Goal: Task Accomplishment & Management: Complete application form

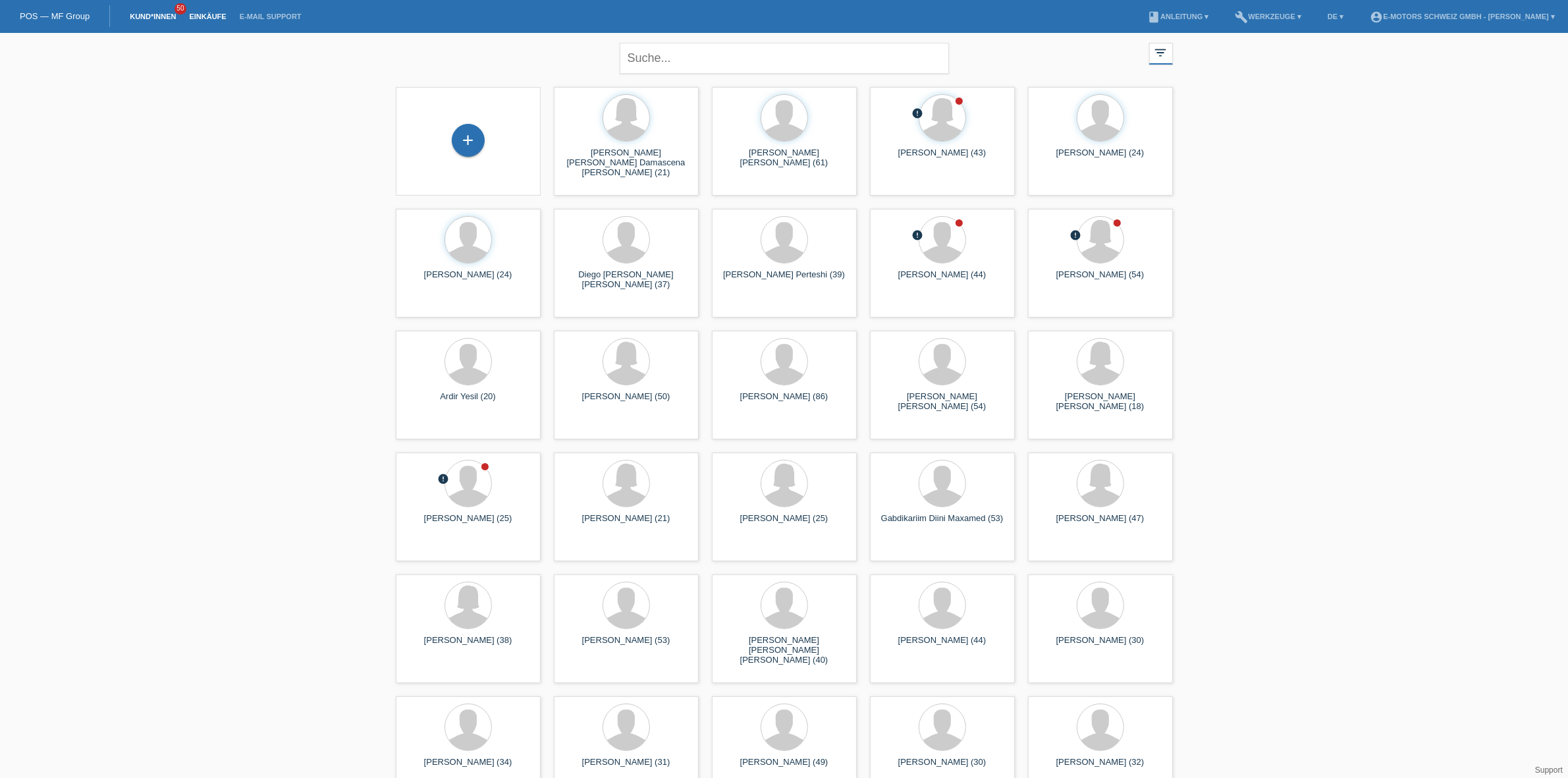
click at [206, 16] on link "Einkäufe" at bounding box center [207, 16] width 50 height 8
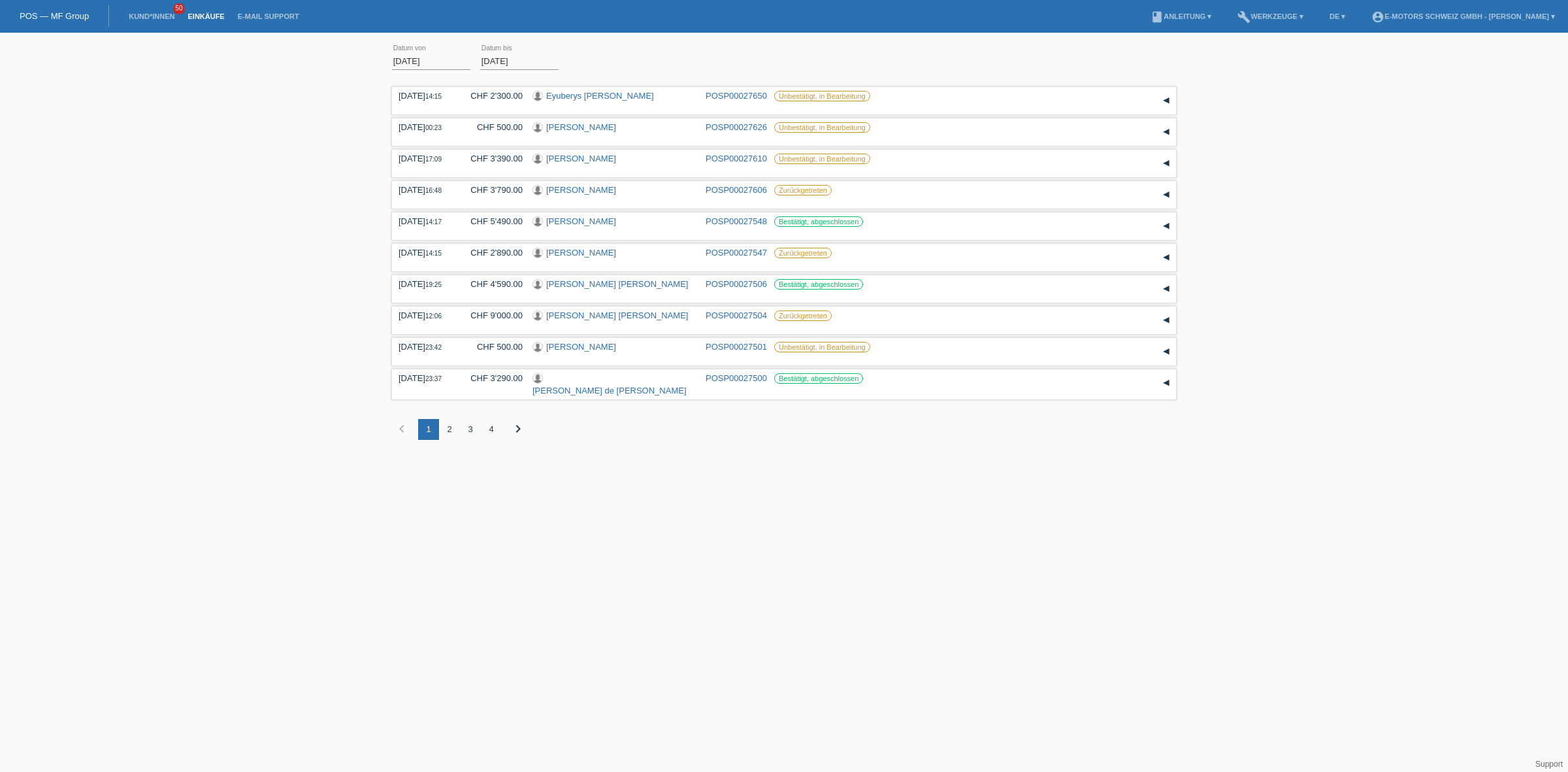
click at [150, 10] on li "Kund*innen 50" at bounding box center [152, 16] width 58 height 33
click at [150, 14] on link "Kund*innen" at bounding box center [152, 16] width 58 height 8
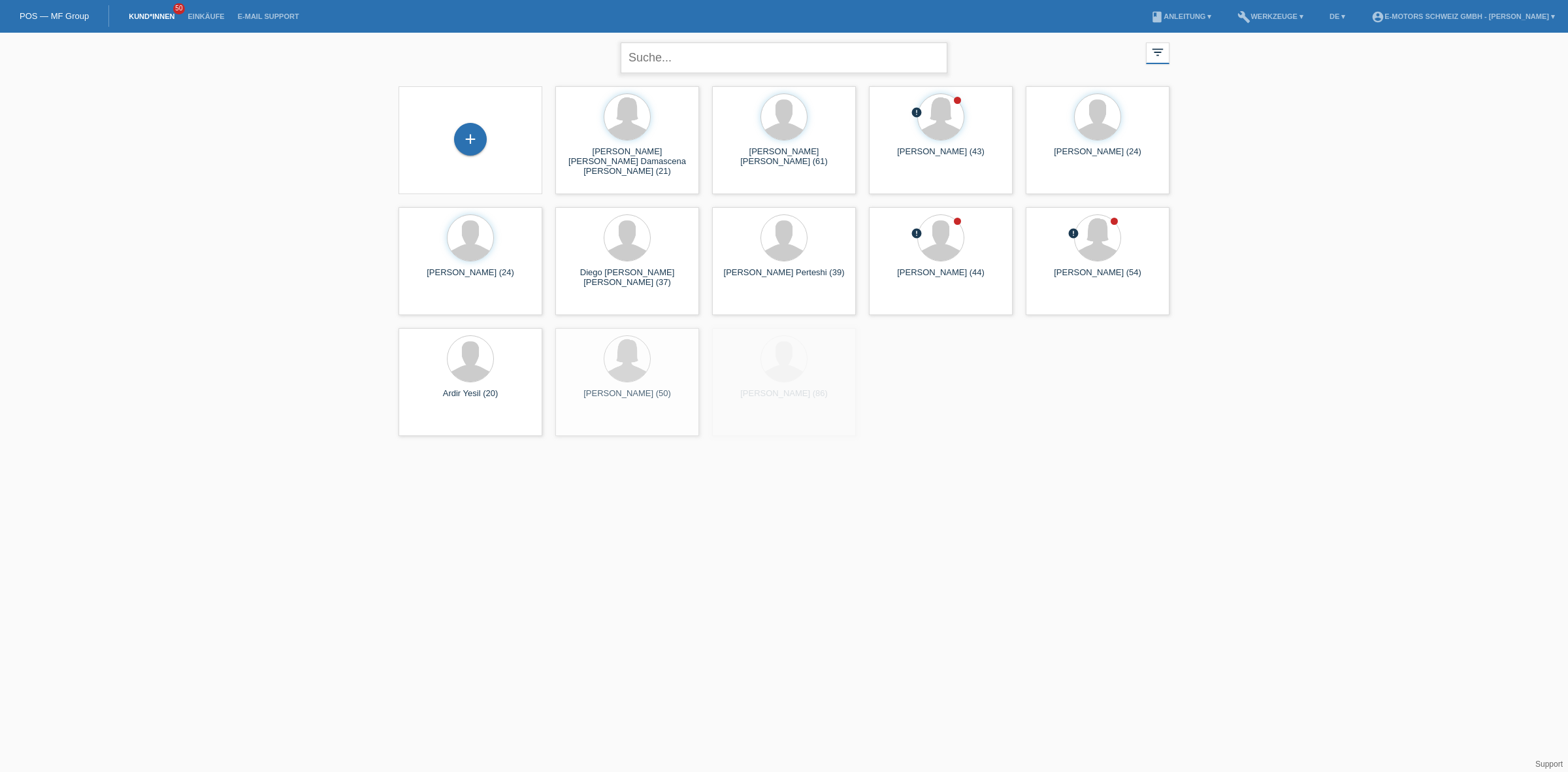
click at [709, 59] on input "text" at bounding box center [784, 57] width 326 height 31
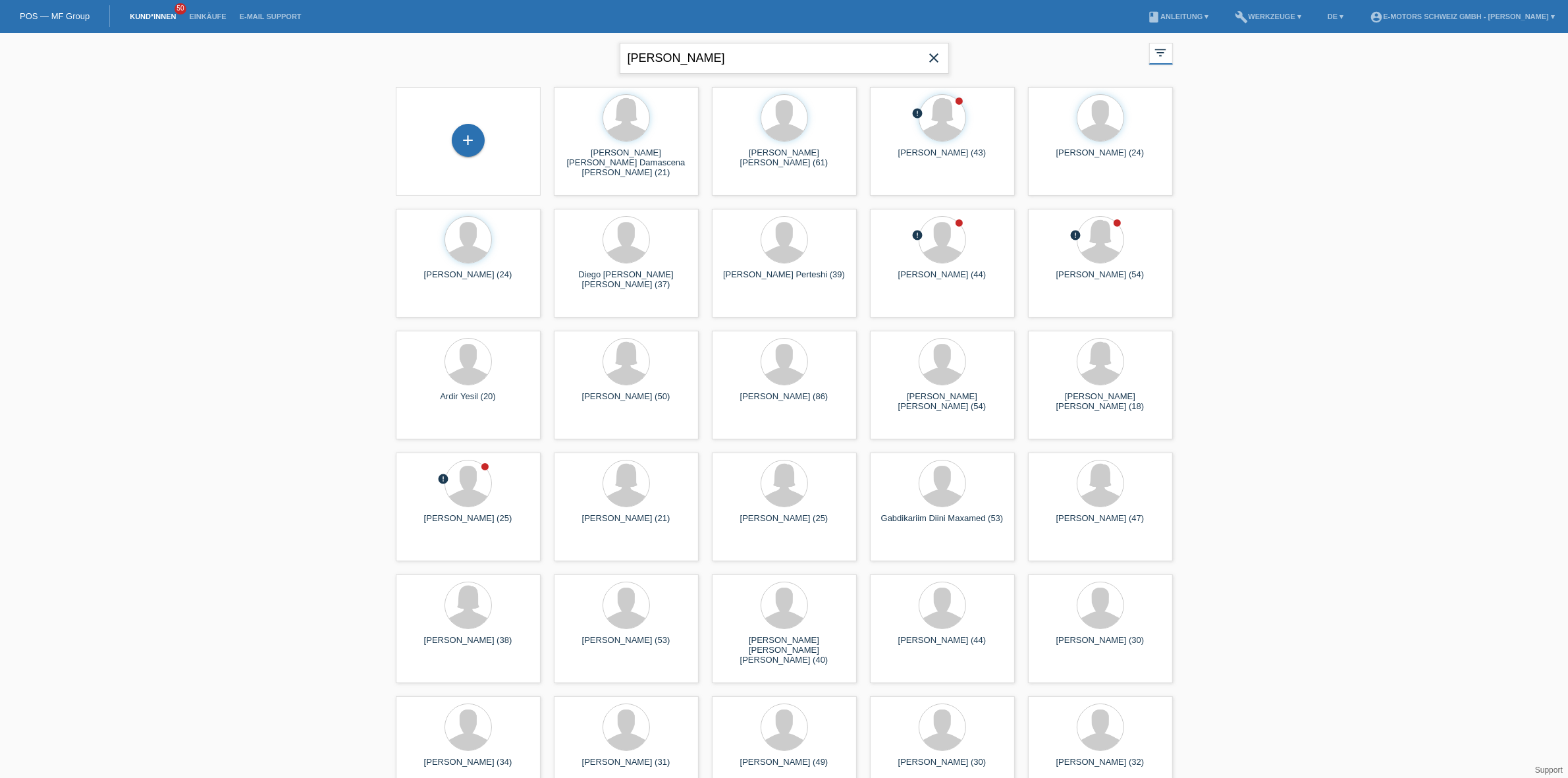
type input "valenzuela"
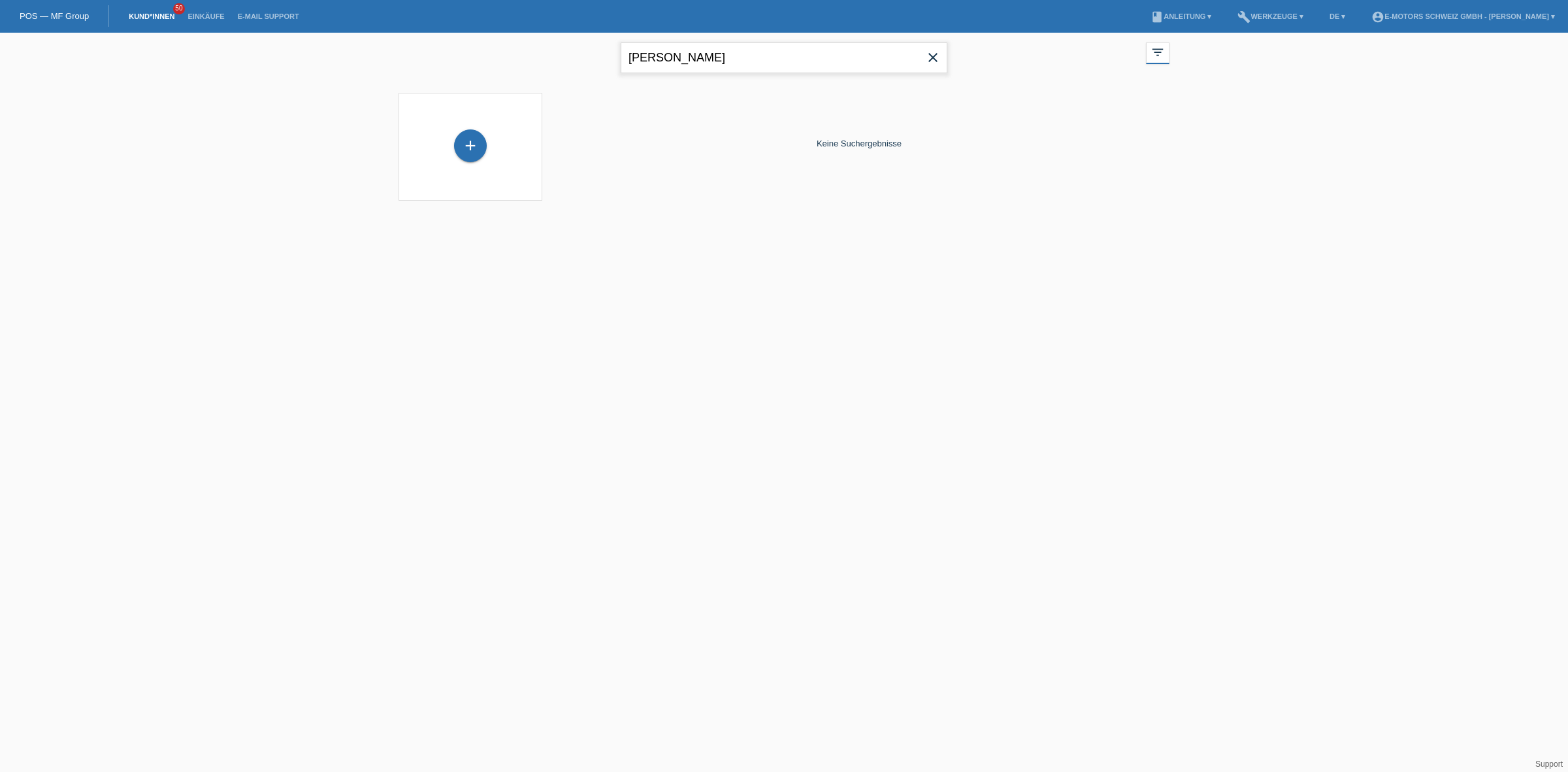
drag, startPoint x: 724, startPoint y: 62, endPoint x: 464, endPoint y: 33, distance: 261.6
click at [464, 33] on div "valenzuela close filter_list view_module Alle Kund*innen anzeigen star Markiert…" at bounding box center [783, 56] width 784 height 47
click at [471, 148] on div "+" at bounding box center [471, 146] width 33 height 33
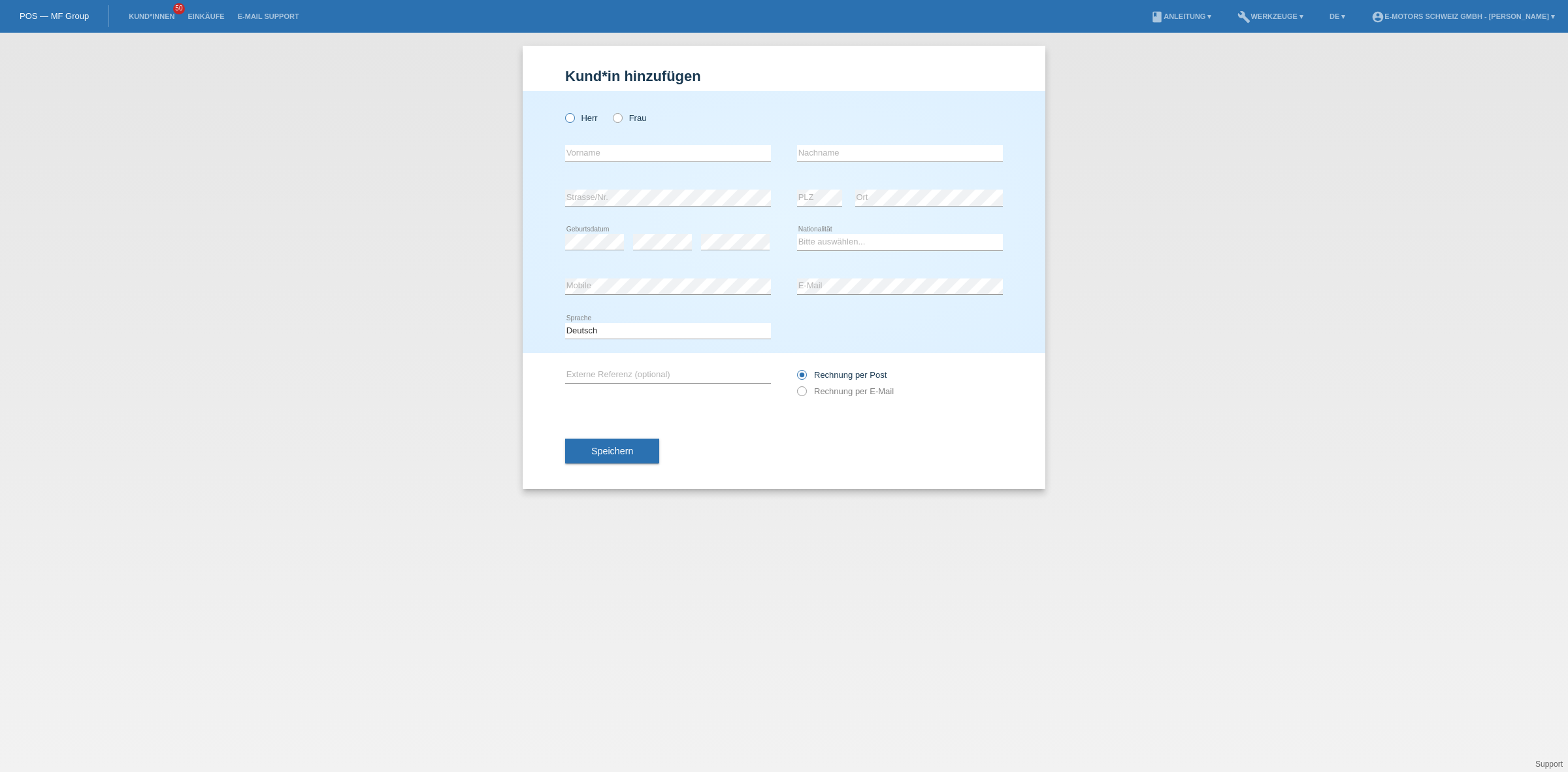
click at [585, 120] on label "Herr" at bounding box center [581, 118] width 33 height 10
click at [574, 120] on input "Herr" at bounding box center [569, 117] width 8 height 8
radio input "true"
click at [593, 149] on input "text" at bounding box center [668, 153] width 206 height 16
type input "Jonathan Milciades"
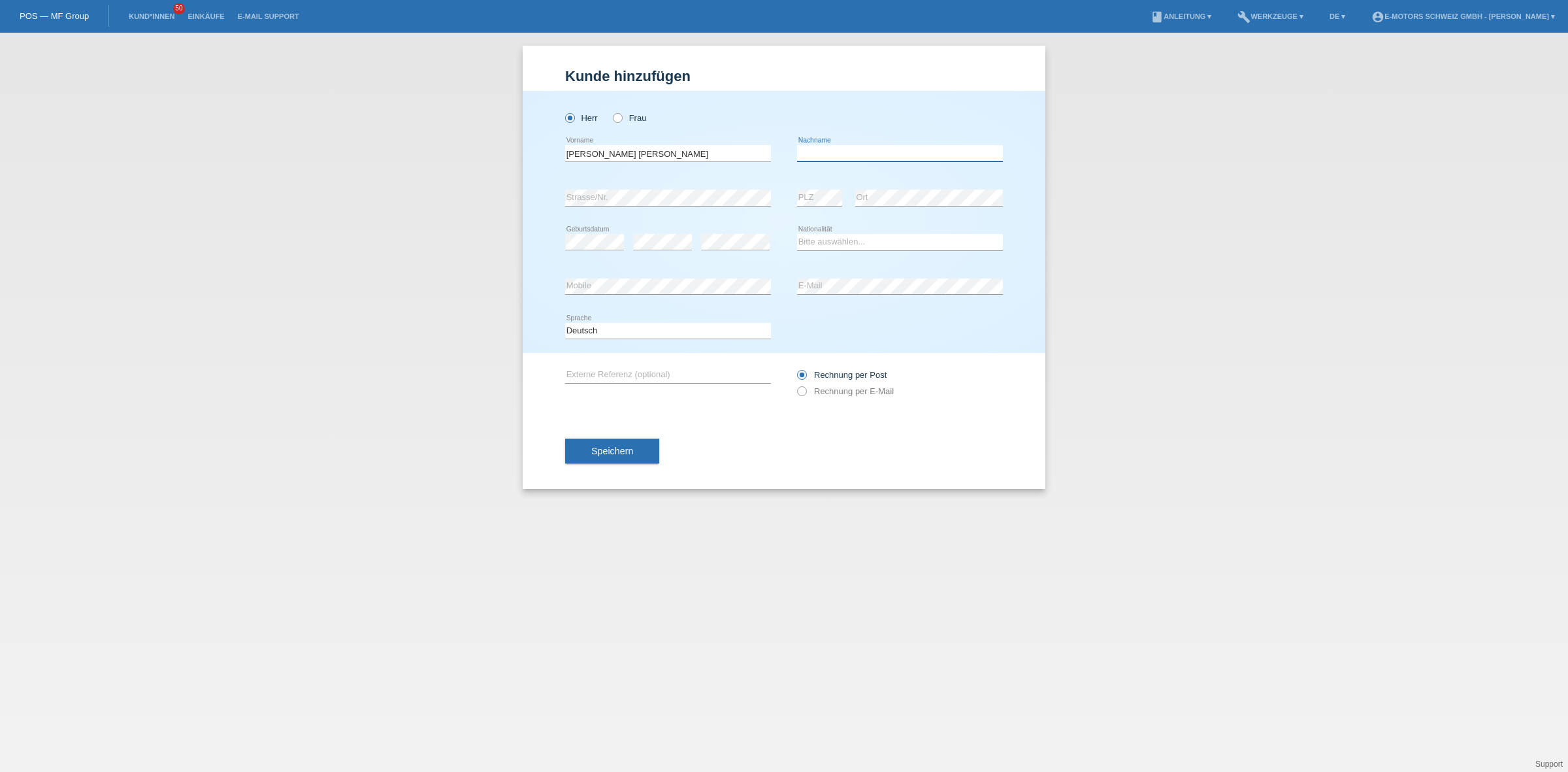
click at [847, 157] on input "text" at bounding box center [900, 153] width 206 height 16
type input "Madera Valenzuela"
click at [658, 232] on div "error" at bounding box center [662, 242] width 58 height 44
click at [726, 223] on div "error" at bounding box center [735, 242] width 69 height 44
click at [820, 243] on select "Bitte auswählen... Schweiz Deutschland Liechtenstein Österreich ------------ Af…" at bounding box center [900, 241] width 206 height 16
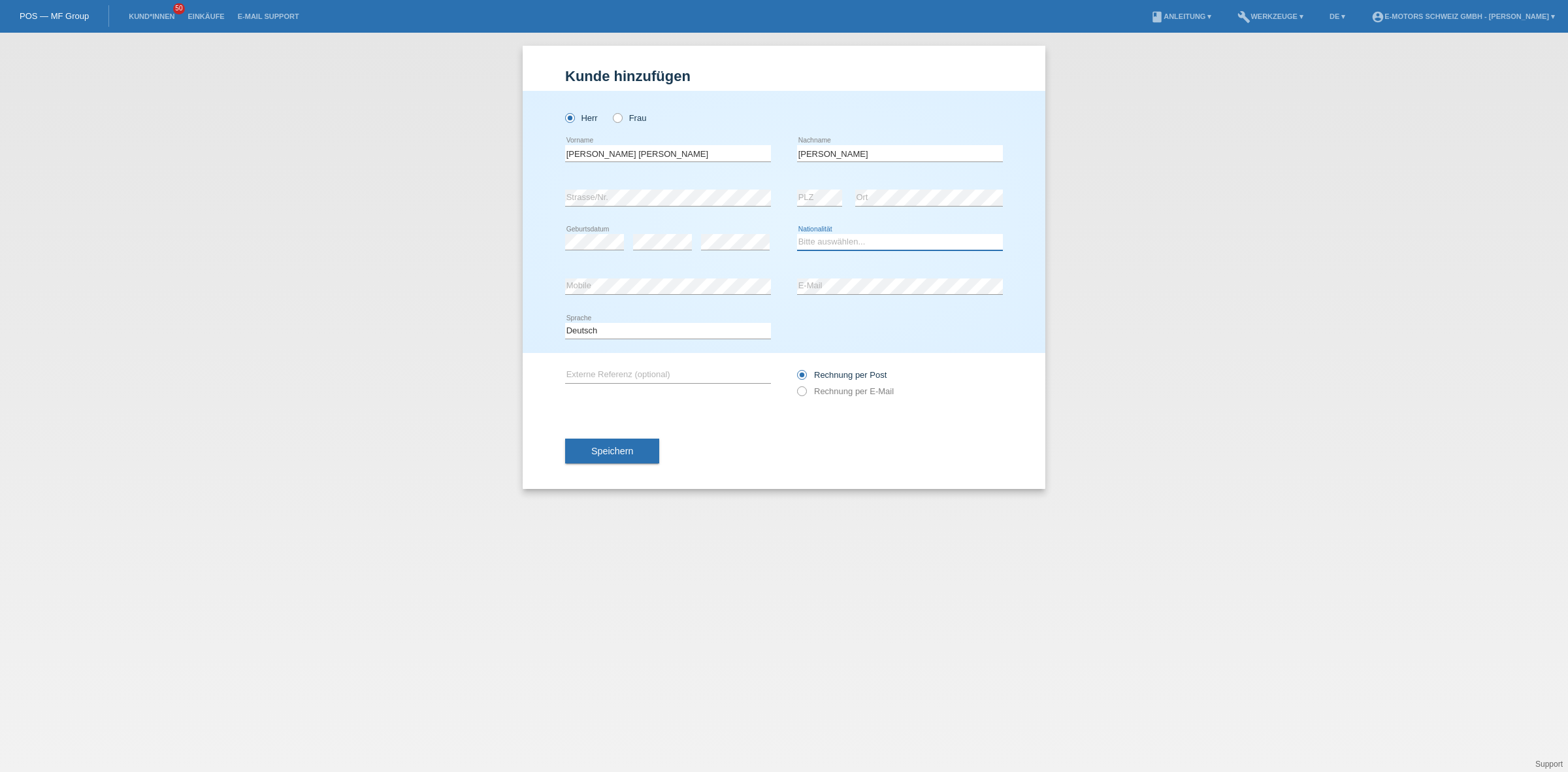
select select "CH"
click at [797, 234] on select "Bitte auswählen... Schweiz Deutschland Liechtenstein Österreich ------------ Af…" at bounding box center [900, 241] width 206 height 16
click at [857, 139] on div "Madera Valenzuela error Nachname" at bounding box center [900, 153] width 206 height 44
click at [857, 154] on input "[PERSON_NAME]" at bounding box center [900, 153] width 206 height 16
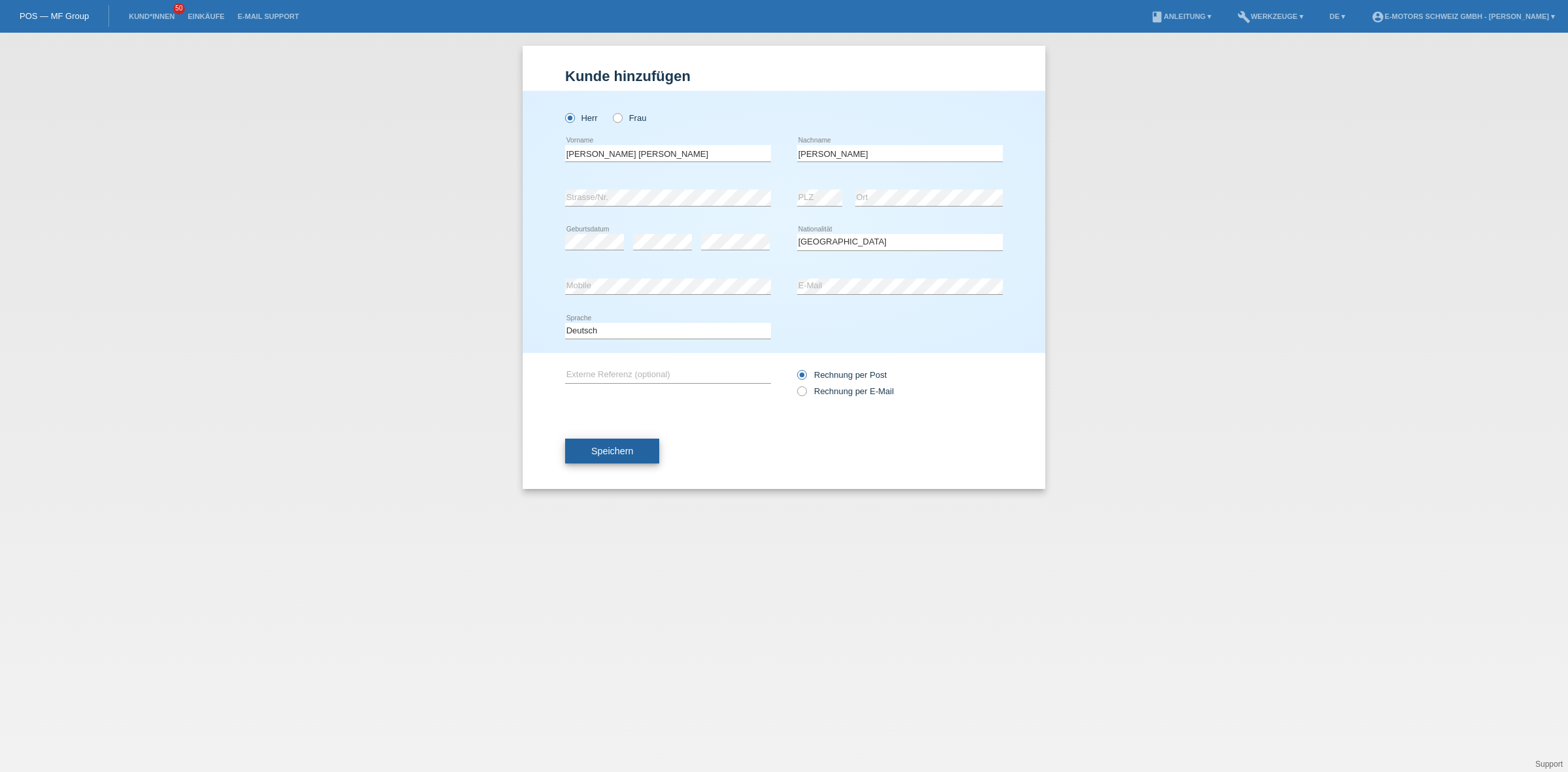
click at [609, 439] on button "Speichern" at bounding box center [612, 451] width 94 height 25
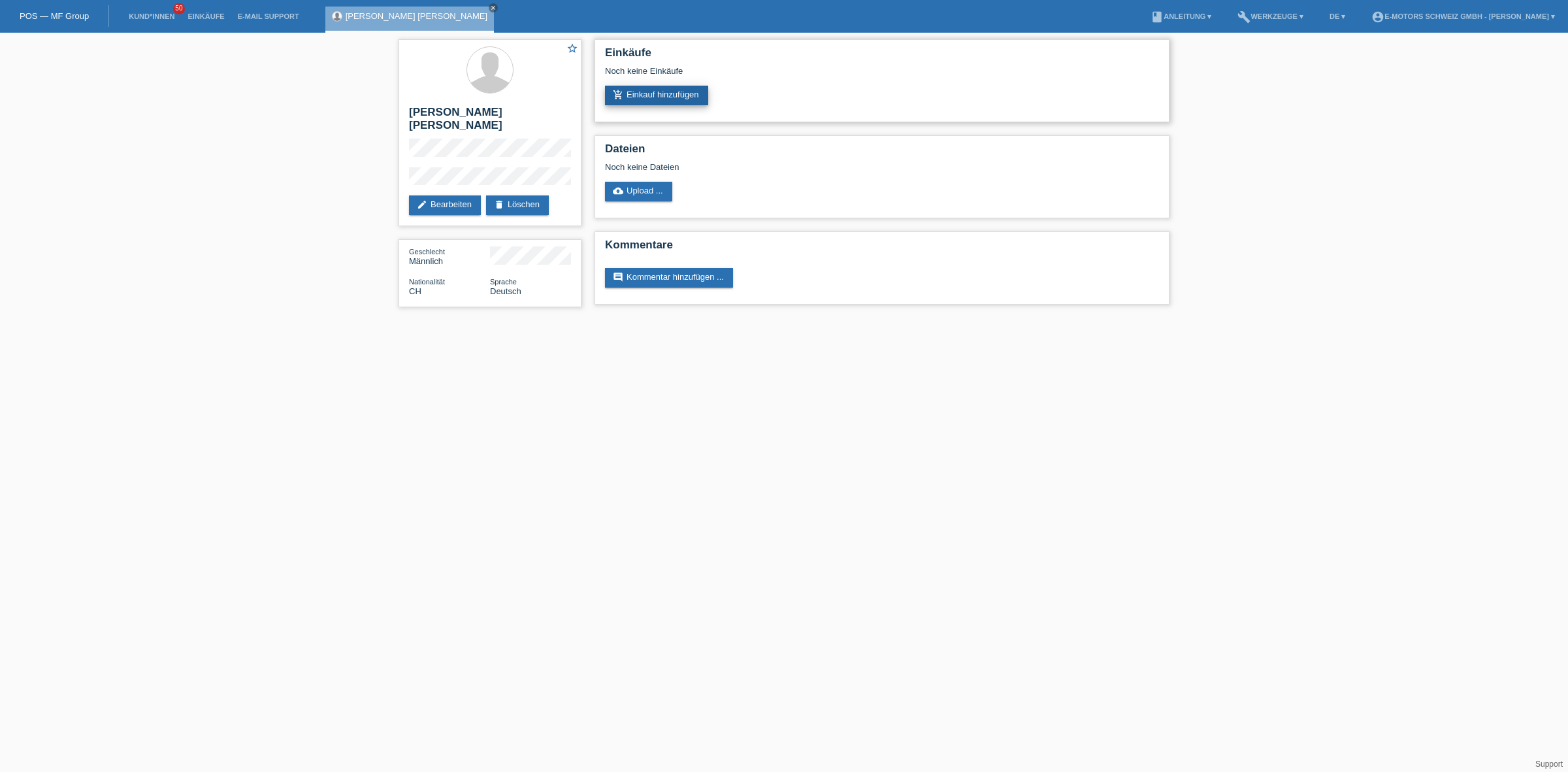
click at [698, 98] on link "add_shopping_cart Einkauf hinzufügen" at bounding box center [657, 95] width 103 height 20
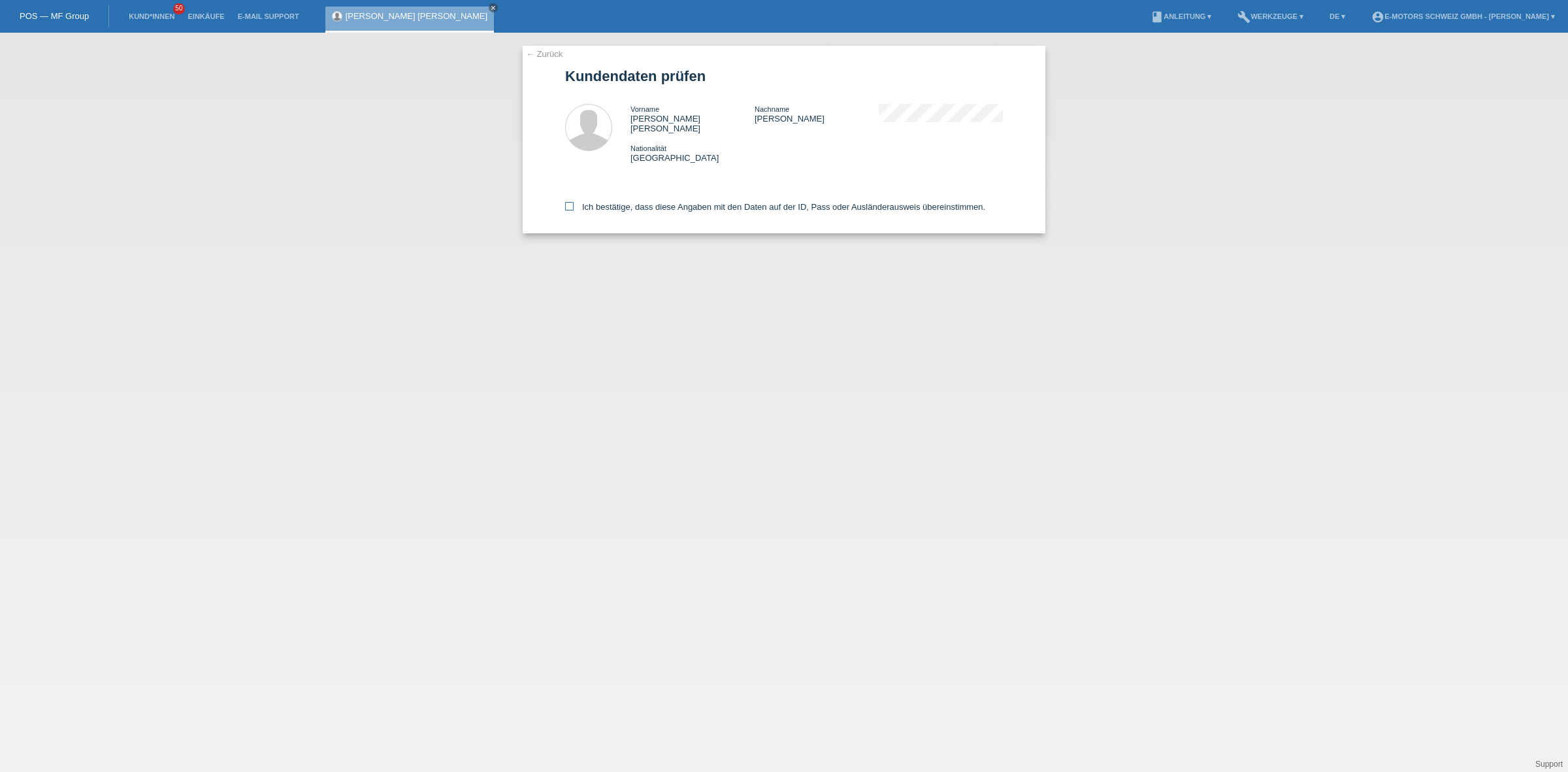
click at [608, 202] on label "Ich bestätige, dass diese Angaben mit den Daten auf der ID, Pass oder Ausländer…" at bounding box center [775, 207] width 420 height 10
click at [574, 202] on input "Ich bestätige, dass diese Angaben mit den Daten auf der ID, Pass oder Ausländer…" at bounding box center [569, 206] width 8 height 8
checkbox input "true"
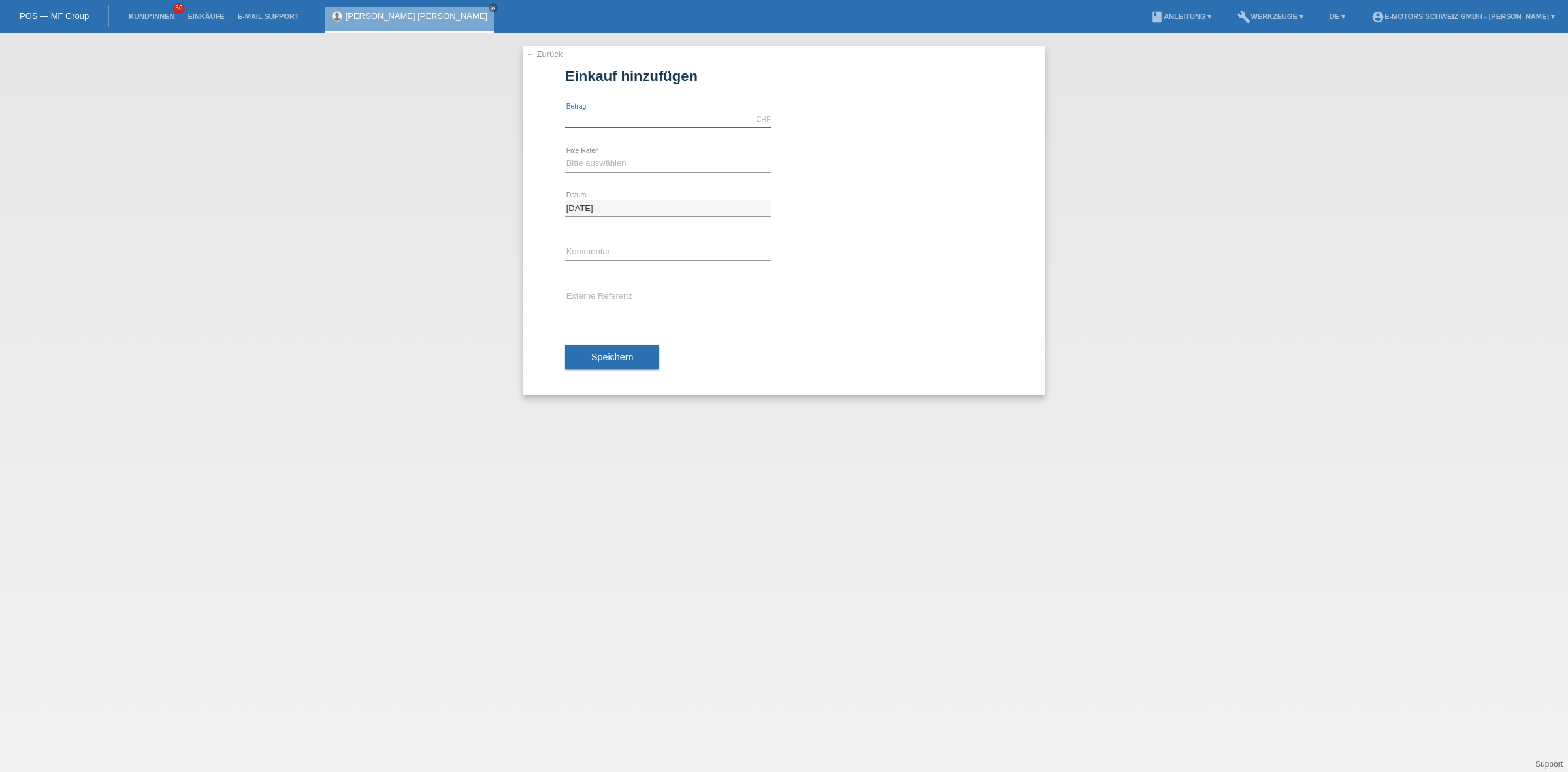
click at [608, 118] on input "text" at bounding box center [668, 119] width 206 height 16
type input "9000.00"
click at [613, 162] on select "Bitte auswählen 12 Raten 24 Raten 36 Raten 48 Raten" at bounding box center [668, 163] width 206 height 16
select select "214"
click at [565, 156] on select "Bitte auswählen 12 Raten 24 Raten 36 Raten 48 Raten" at bounding box center [668, 163] width 206 height 16
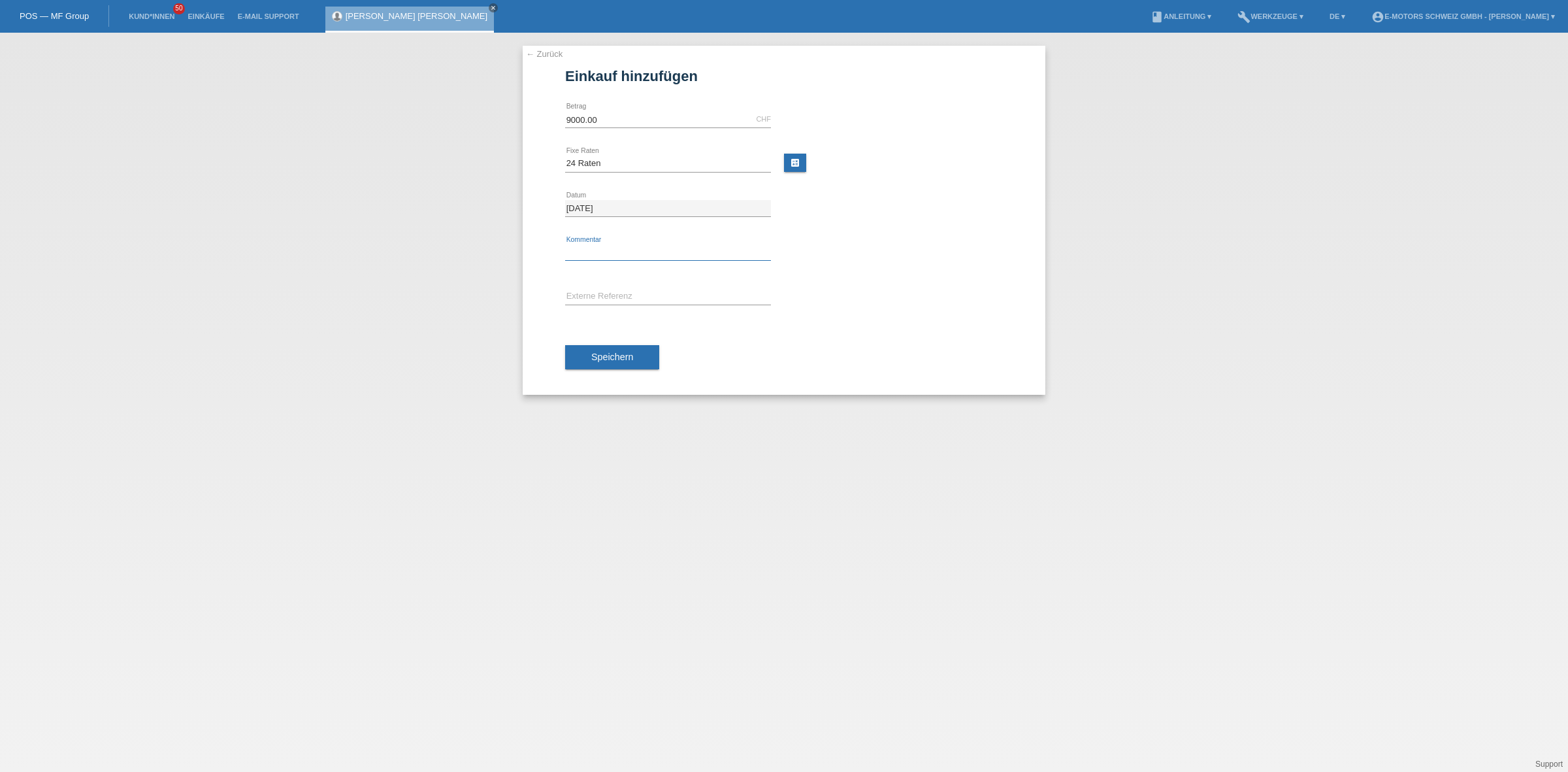
click at [606, 252] on input "text" at bounding box center [668, 252] width 206 height 16
type input "KENAN"
click at [641, 363] on button "Speichern" at bounding box center [612, 357] width 94 height 25
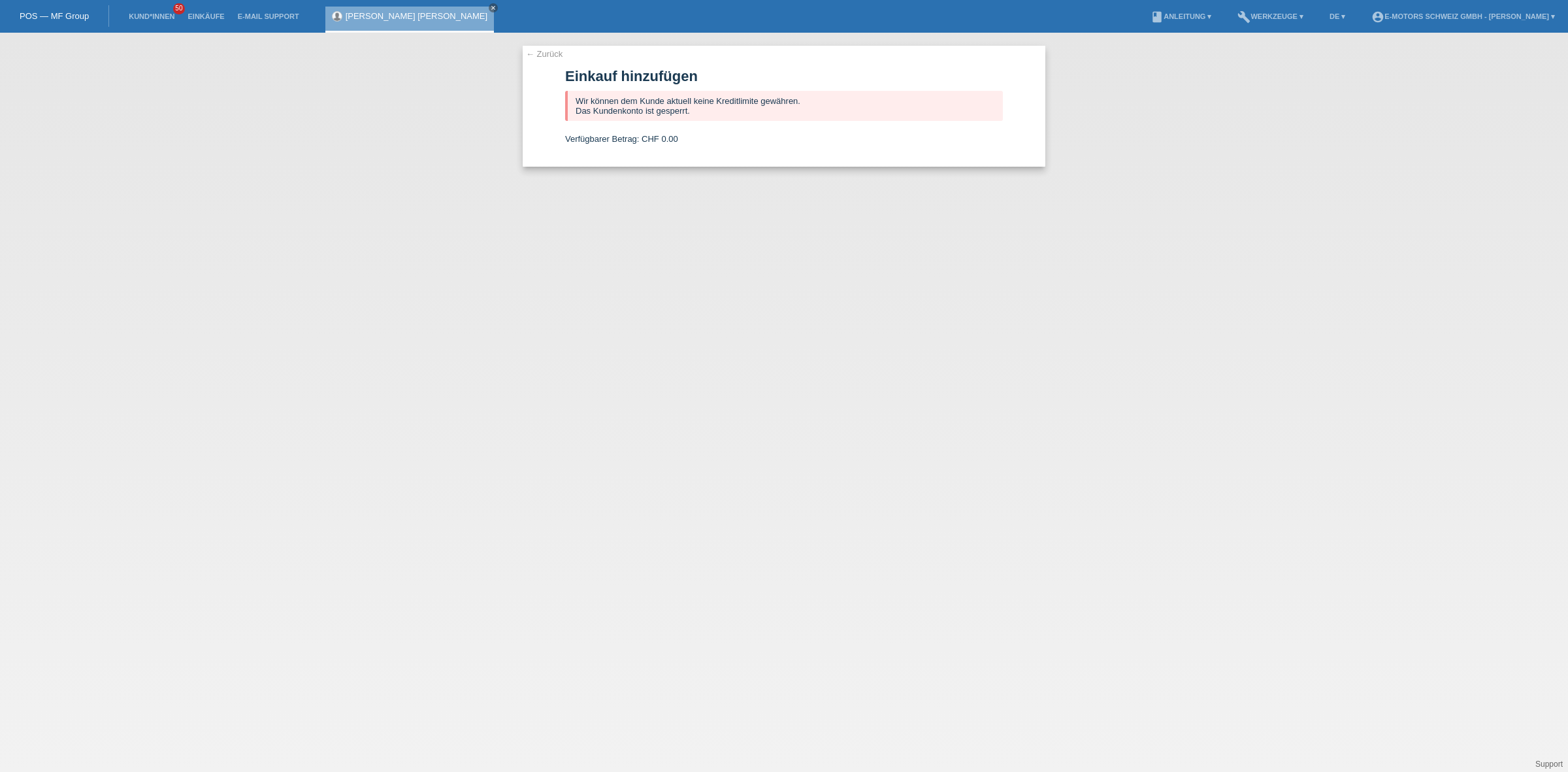
click at [428, 18] on link "[PERSON_NAME] [PERSON_NAME]" at bounding box center [416, 16] width 141 height 10
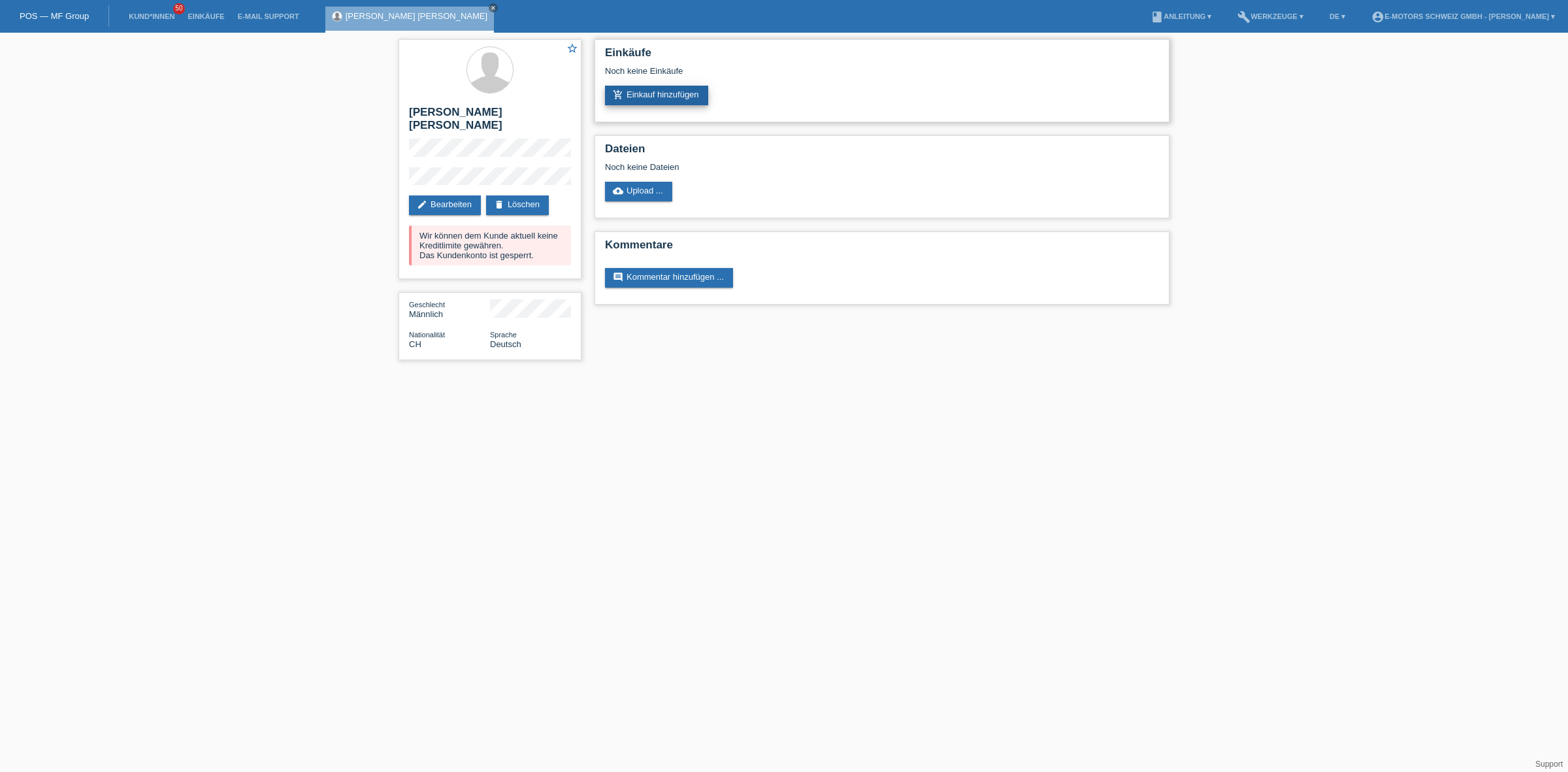
click at [651, 93] on link "add_shopping_cart Einkauf hinzufügen" at bounding box center [657, 95] width 103 height 20
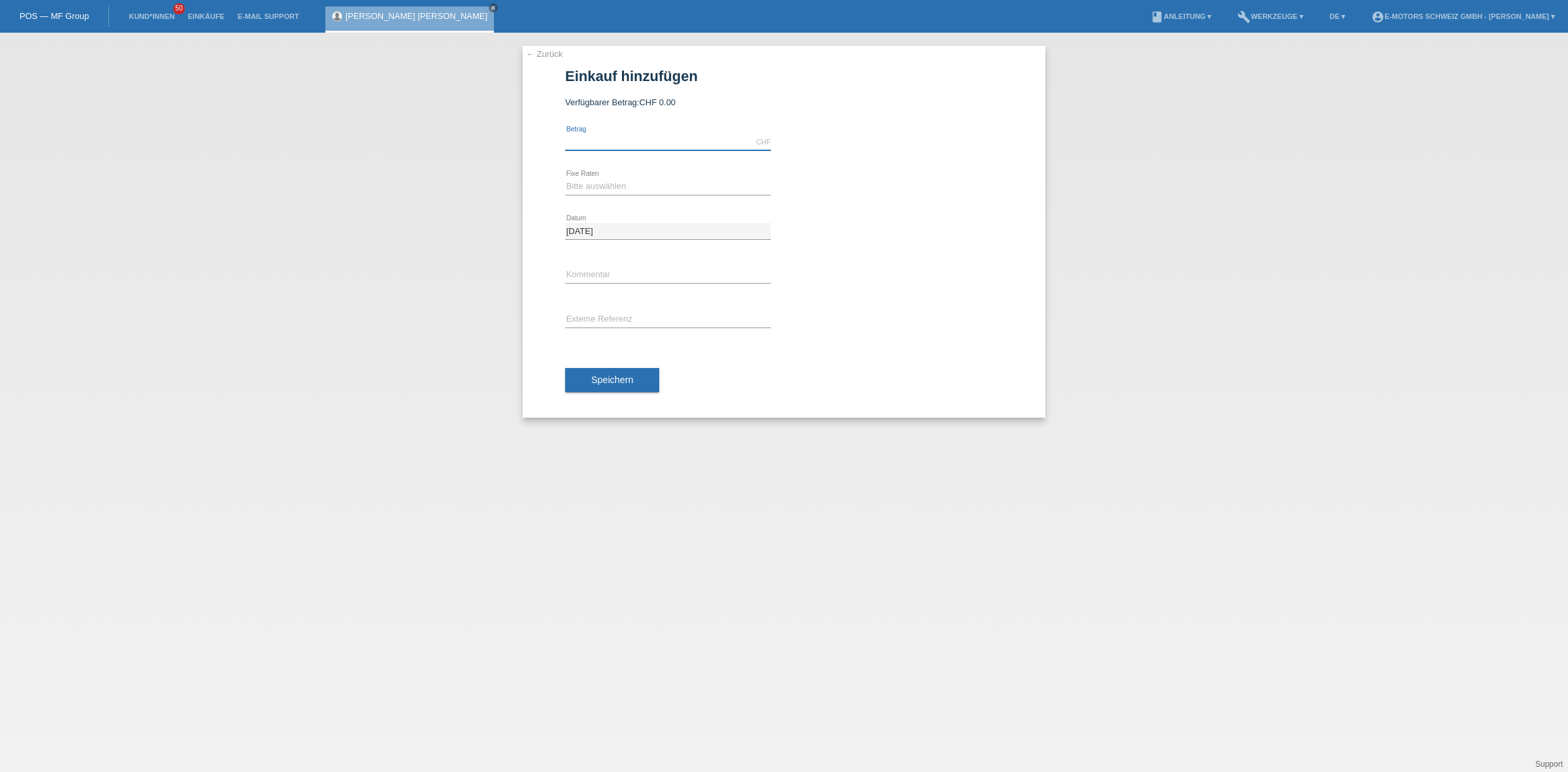
click at [624, 145] on input "text" at bounding box center [668, 142] width 206 height 16
type input "2890.00"
click at [624, 182] on select "Bitte auswählen 12 Raten 24 Raten 36 Raten 48 Raten" at bounding box center [668, 186] width 206 height 16
select select "213"
click at [565, 178] on select "Bitte auswählen 12 Raten 24 Raten 36 Raten 48 Raten" at bounding box center [668, 186] width 206 height 16
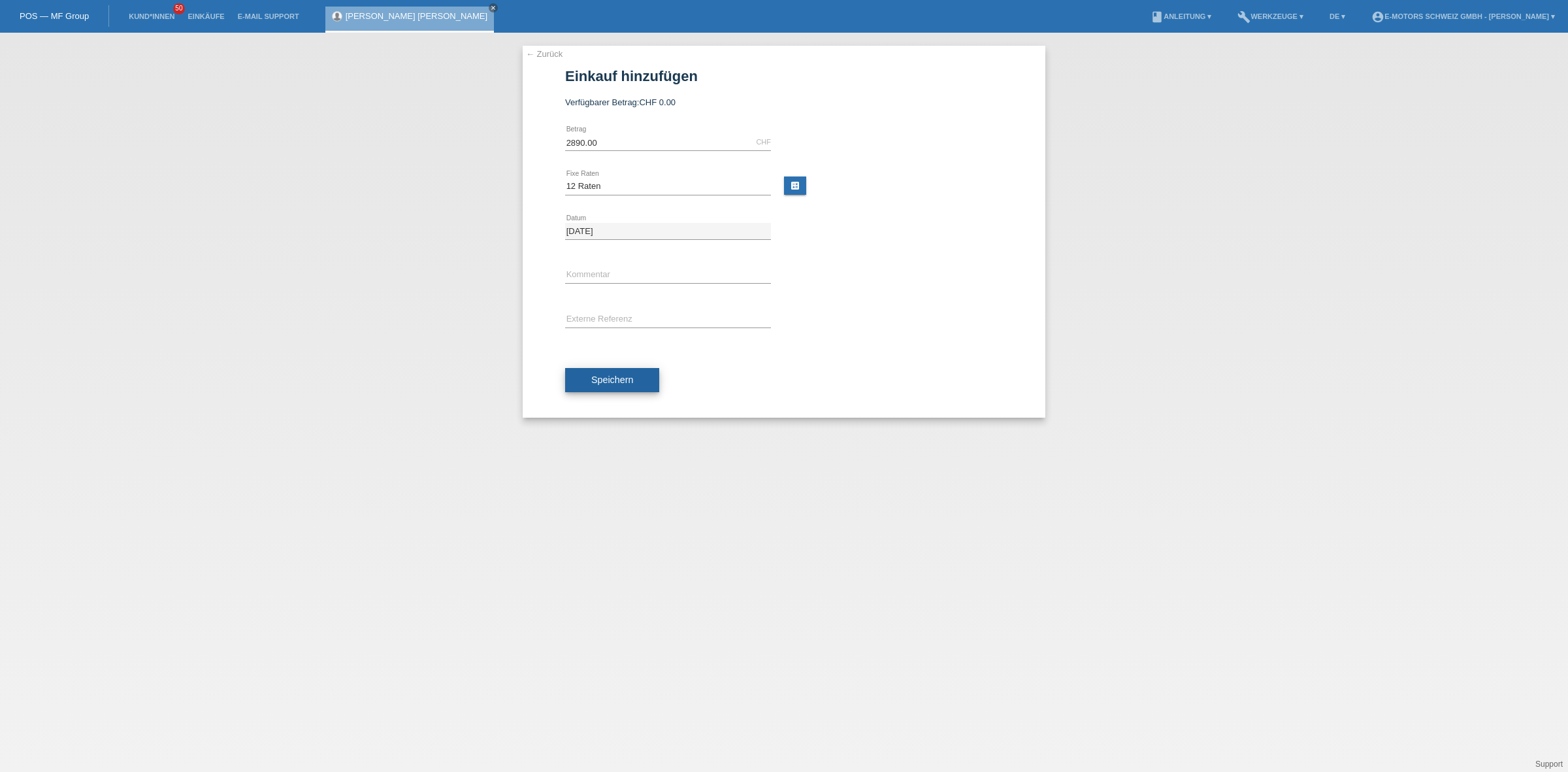
click at [611, 371] on button "Speichern" at bounding box center [612, 380] width 94 height 25
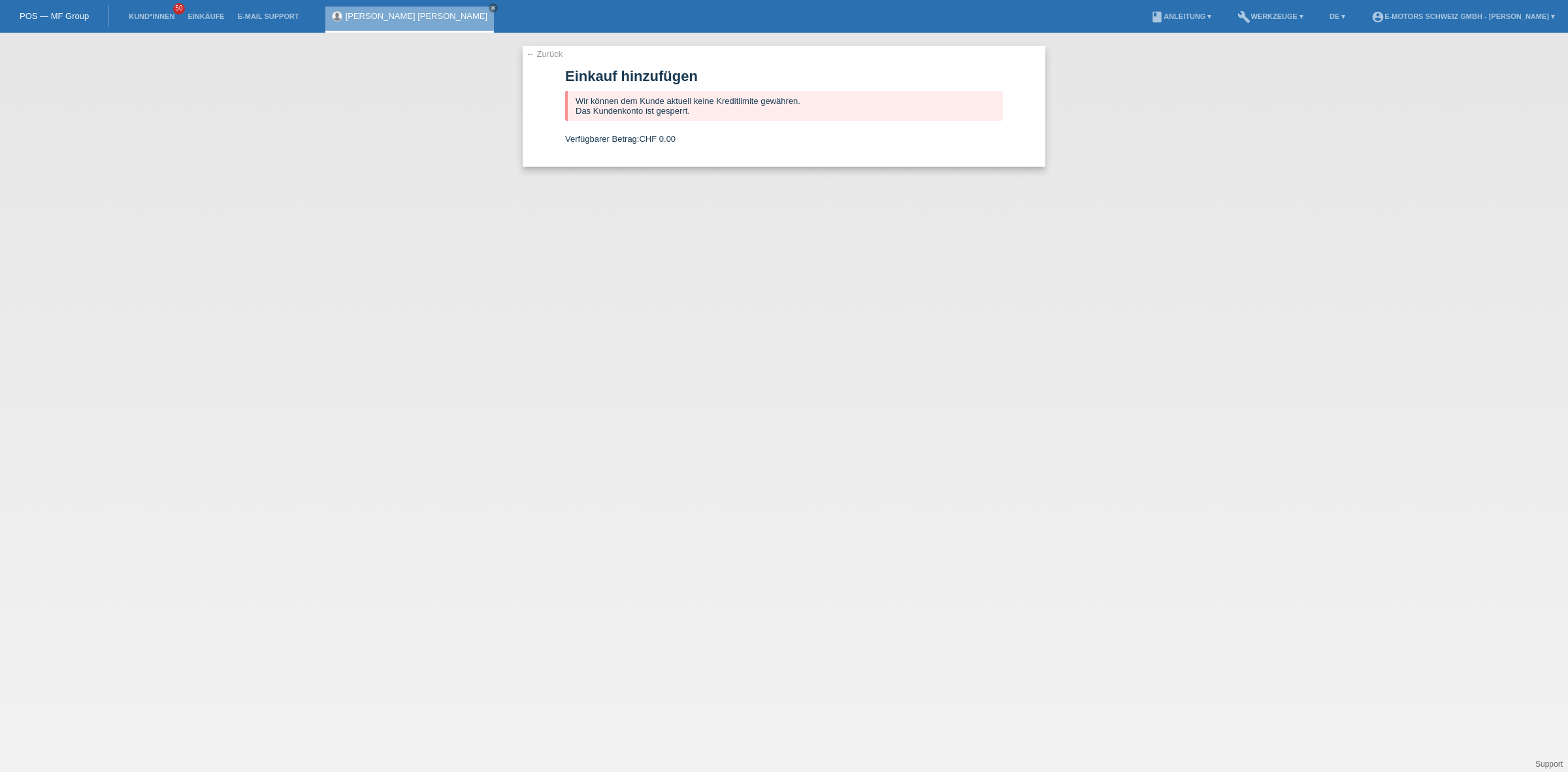
click at [423, 11] on link "[PERSON_NAME] [PERSON_NAME]" at bounding box center [416, 16] width 141 height 10
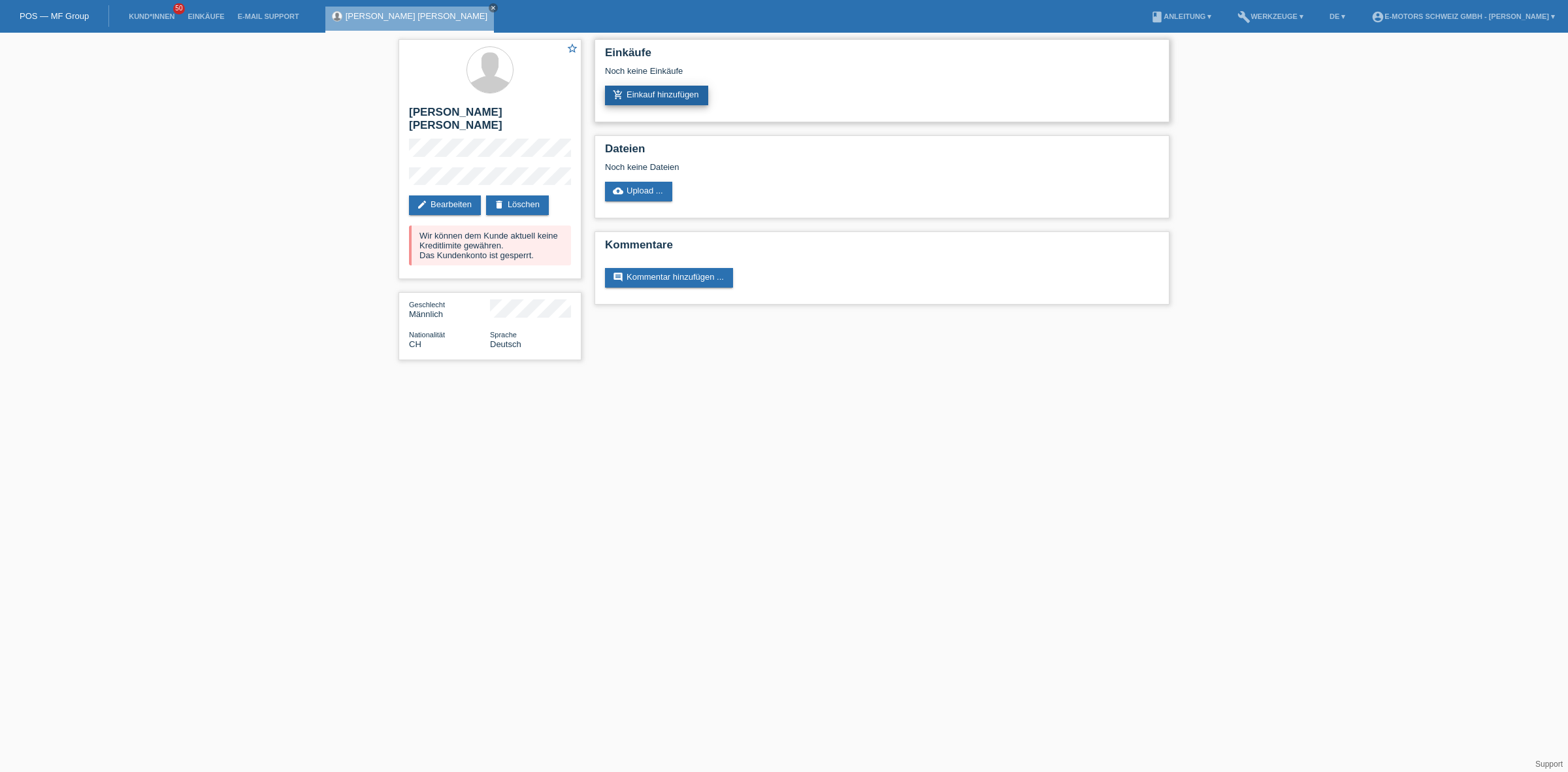
click at [650, 99] on link "add_shopping_cart Einkauf hinzufügen" at bounding box center [657, 95] width 103 height 20
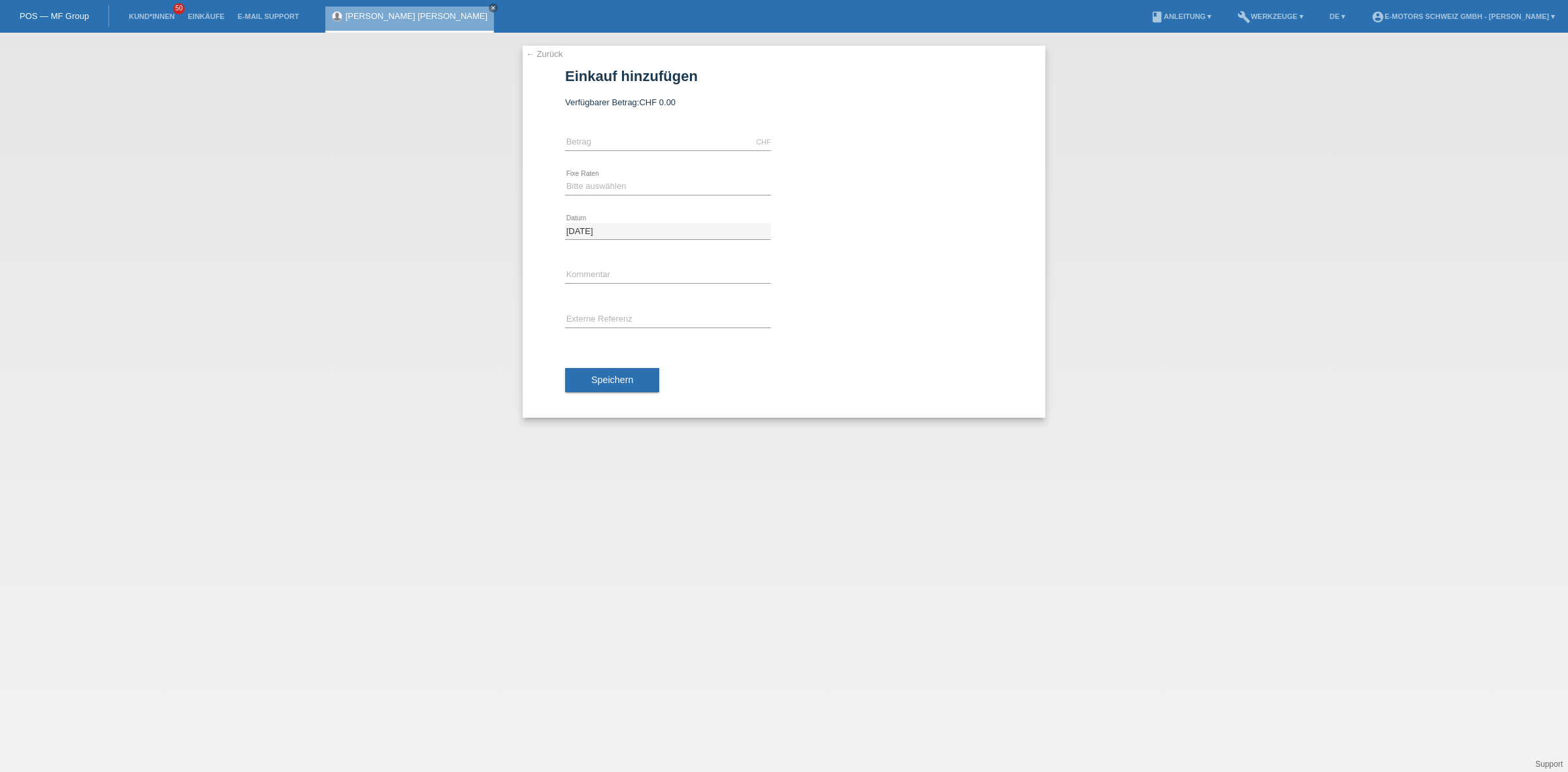
click at [613, 198] on div "Bitte auswählen 12 Raten 24 Raten 36 Raten 48 Raten error Fixe Raten" at bounding box center [668, 186] width 206 height 44
click at [614, 190] on select "Bitte auswählen 12 Raten 24 Raten 36 Raten 48 Raten" at bounding box center [668, 186] width 206 height 16
select select "215"
click at [565, 178] on select "Bitte auswählen 12 Raten 24 Raten 36 Raten 48 Raten" at bounding box center [668, 186] width 206 height 16
click at [615, 150] on icon at bounding box center [668, 150] width 206 height 1
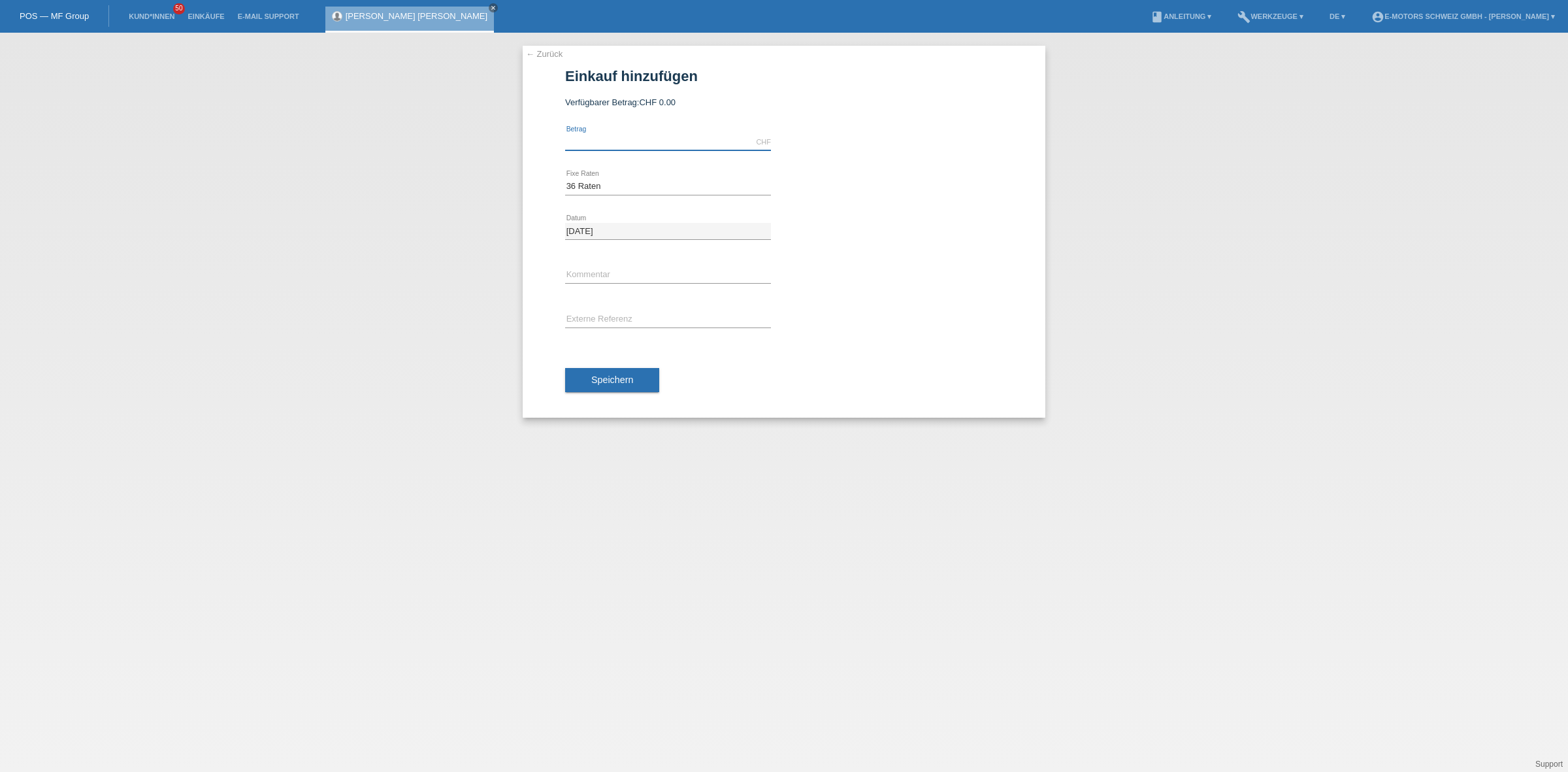
drag, startPoint x: 615, startPoint y: 139, endPoint x: 612, endPoint y: 176, distance: 37.1
click at [615, 139] on input "text" at bounding box center [668, 142] width 206 height 16
type input "10000.00"
click at [623, 375] on span "Speichern" at bounding box center [611, 380] width 41 height 10
